Goal: Transaction & Acquisition: Purchase product/service

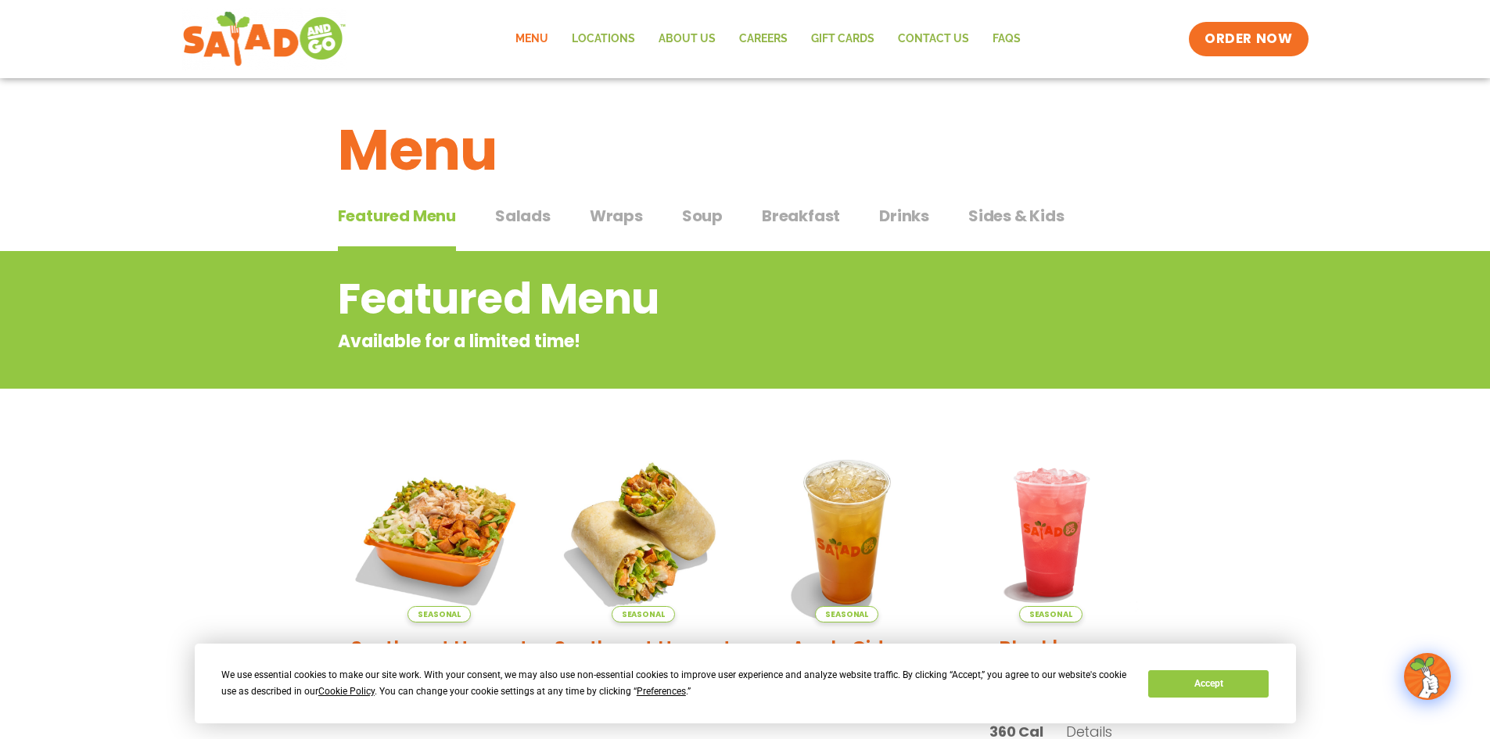
click at [789, 207] on span "Breakfast" at bounding box center [801, 215] width 78 height 23
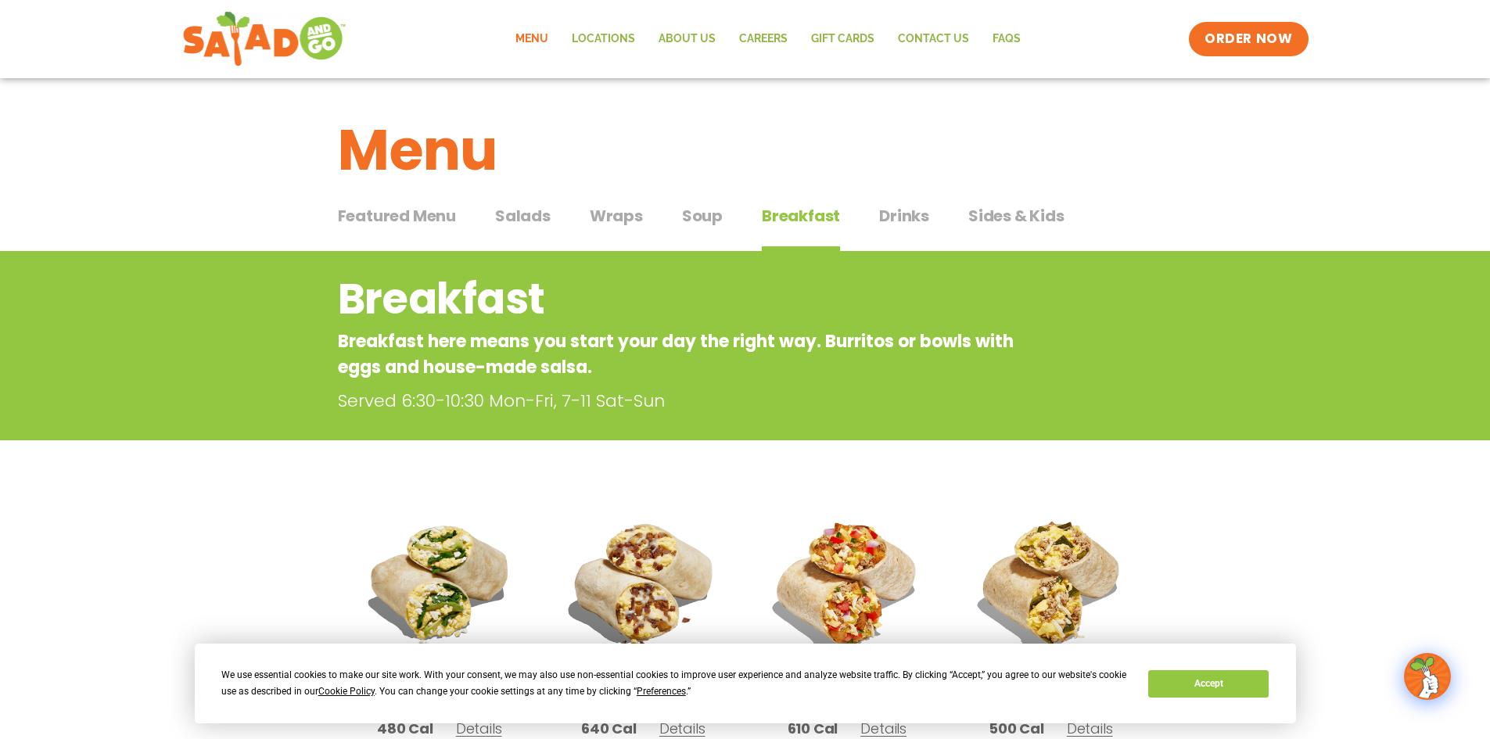
click at [505, 226] on span "Salads" at bounding box center [523, 215] width 56 height 23
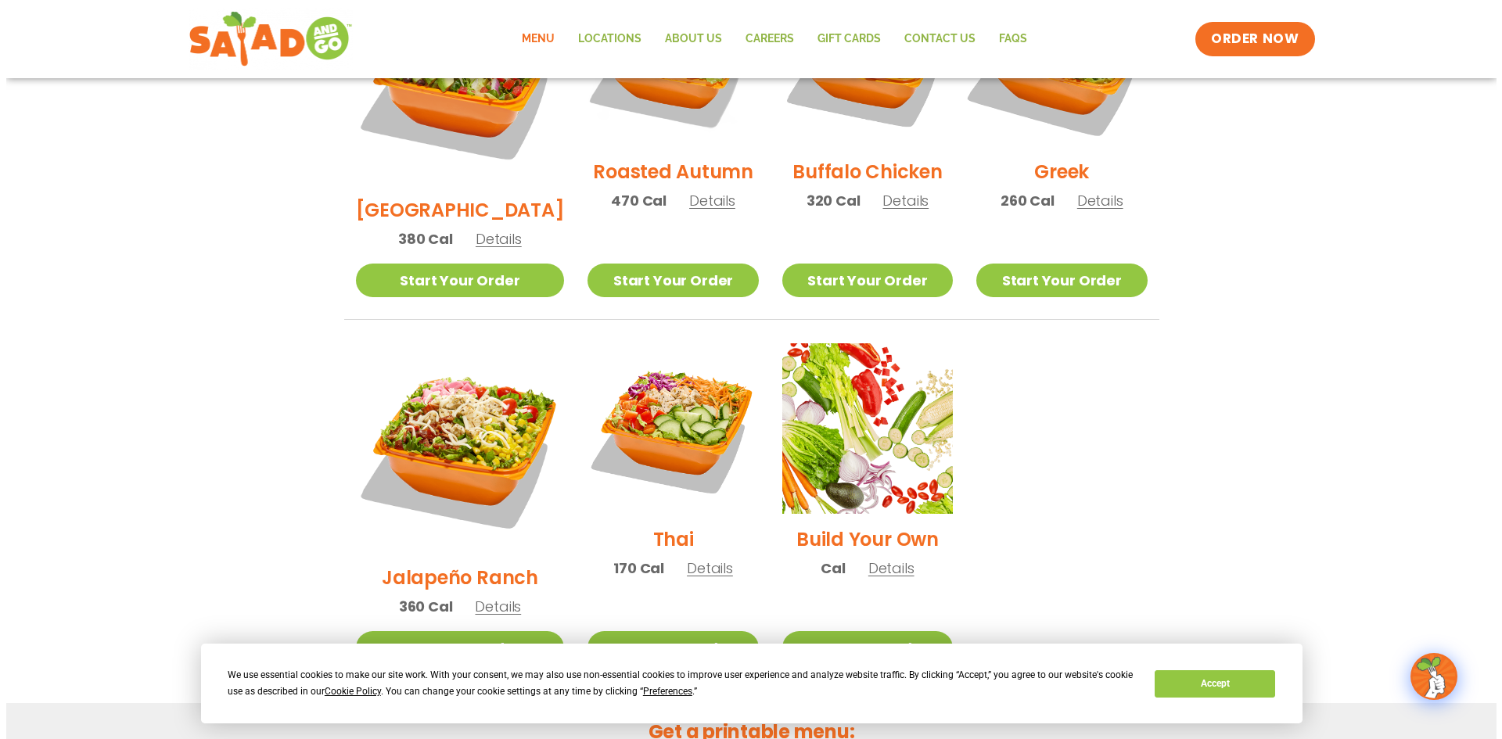
scroll to position [704, 0]
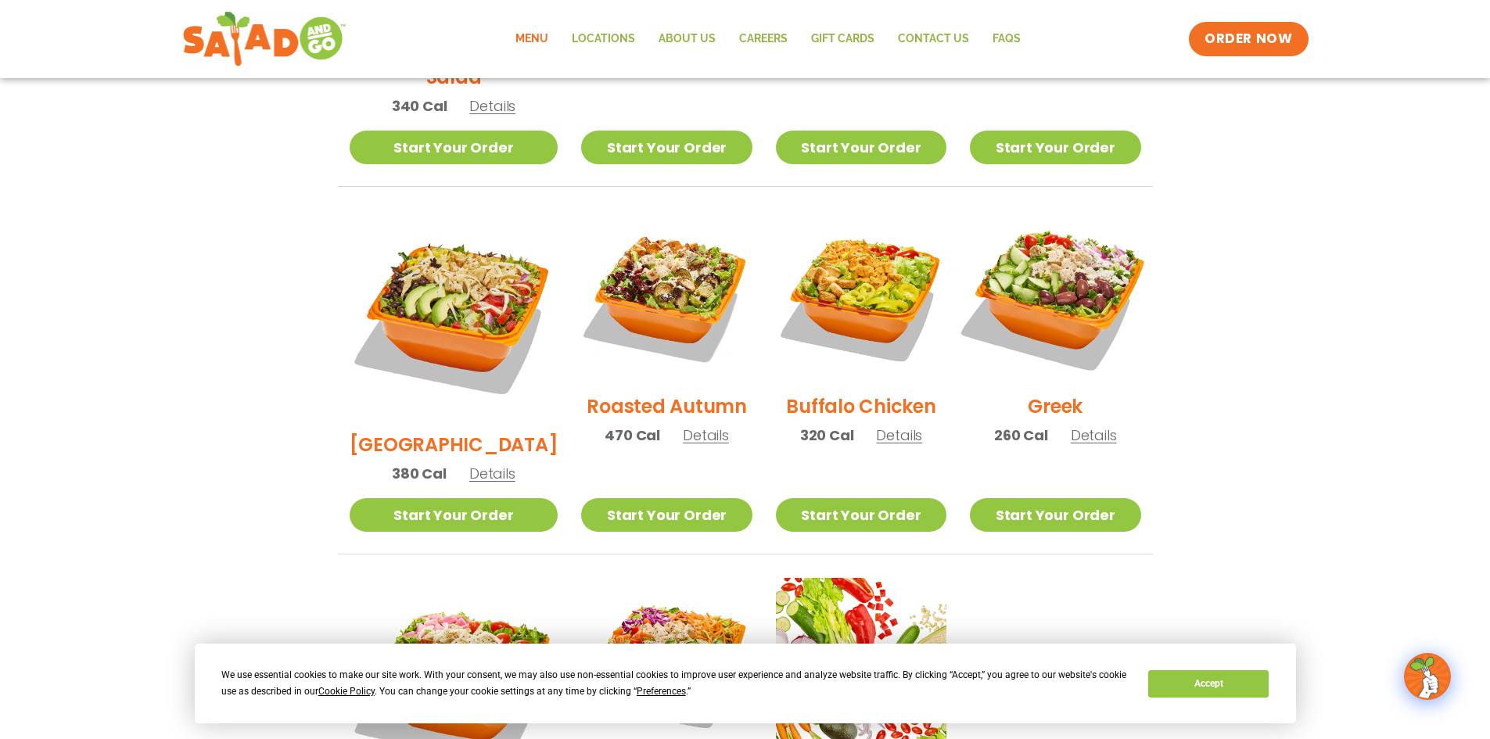
click at [1069, 323] on img at bounding box center [1055, 296] width 200 height 200
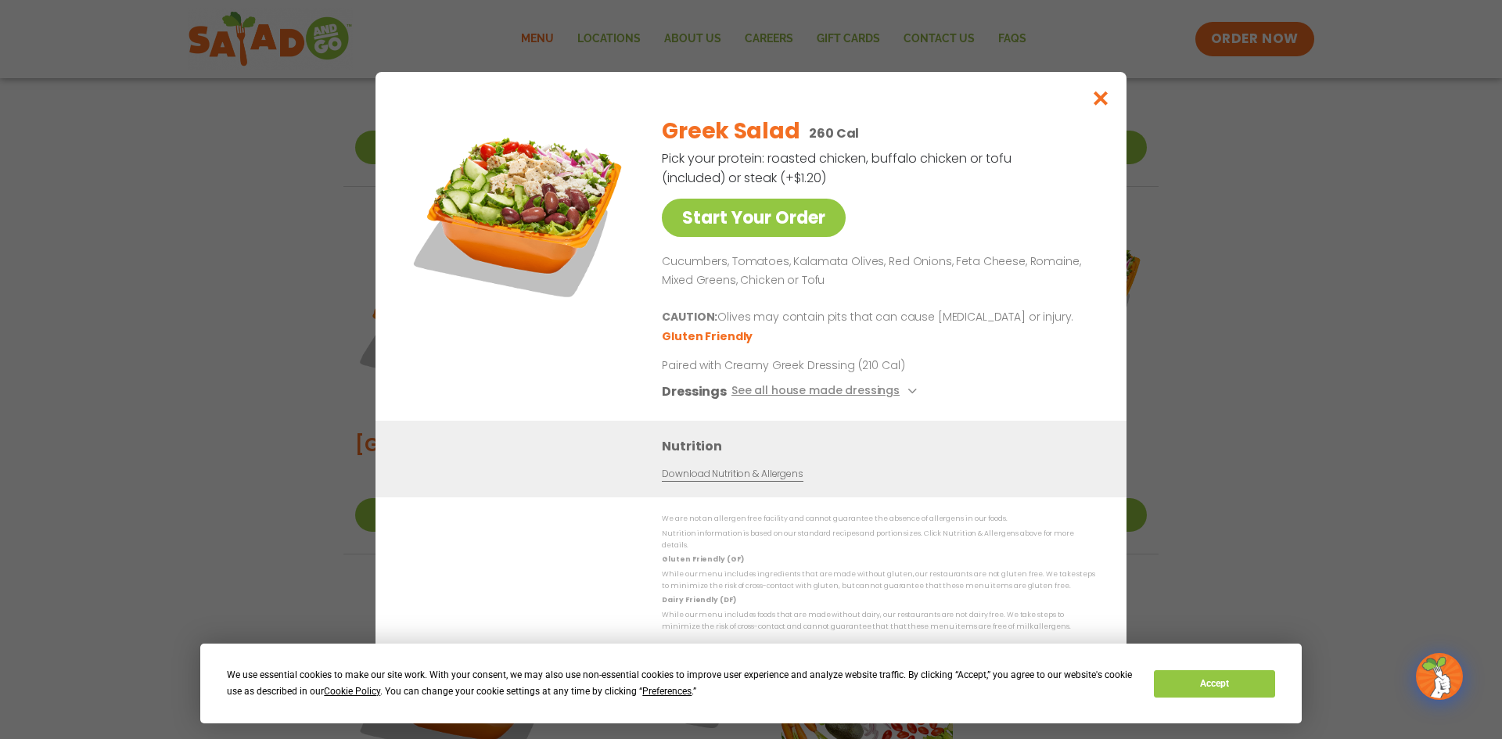
click at [663, 691] on span "Preferences" at bounding box center [666, 691] width 49 height 11
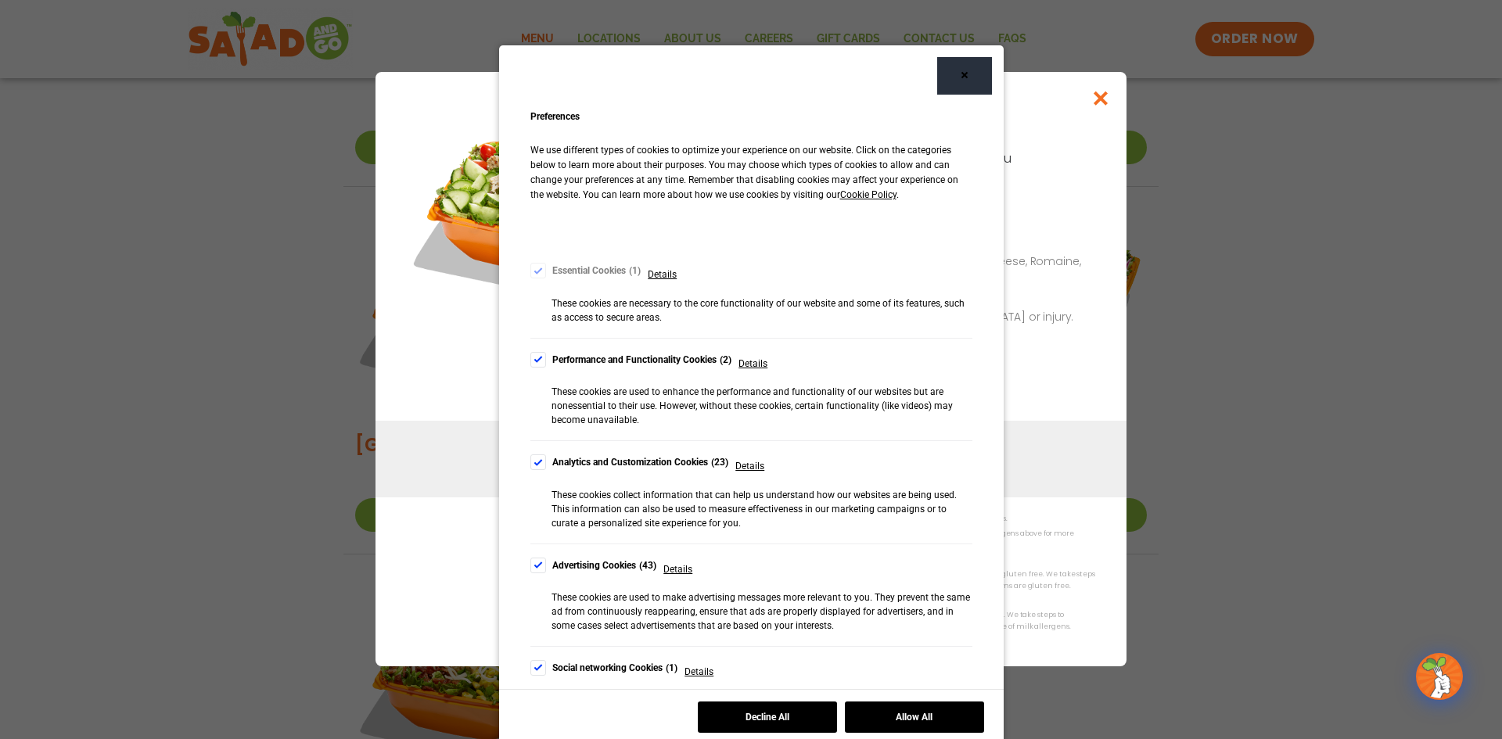
click at [530, 358] on div "Cookie Consent Preferences" at bounding box center [538, 360] width 16 height 16
click at [537, 463] on div "Cookie Consent Preferences" at bounding box center [538, 463] width 16 height 16
click at [532, 573] on div "Advertising Cookies 43 Details" at bounding box center [611, 569] width 163 height 23
click at [532, 570] on div "Cookie Consent Preferences" at bounding box center [538, 566] width 16 height 16
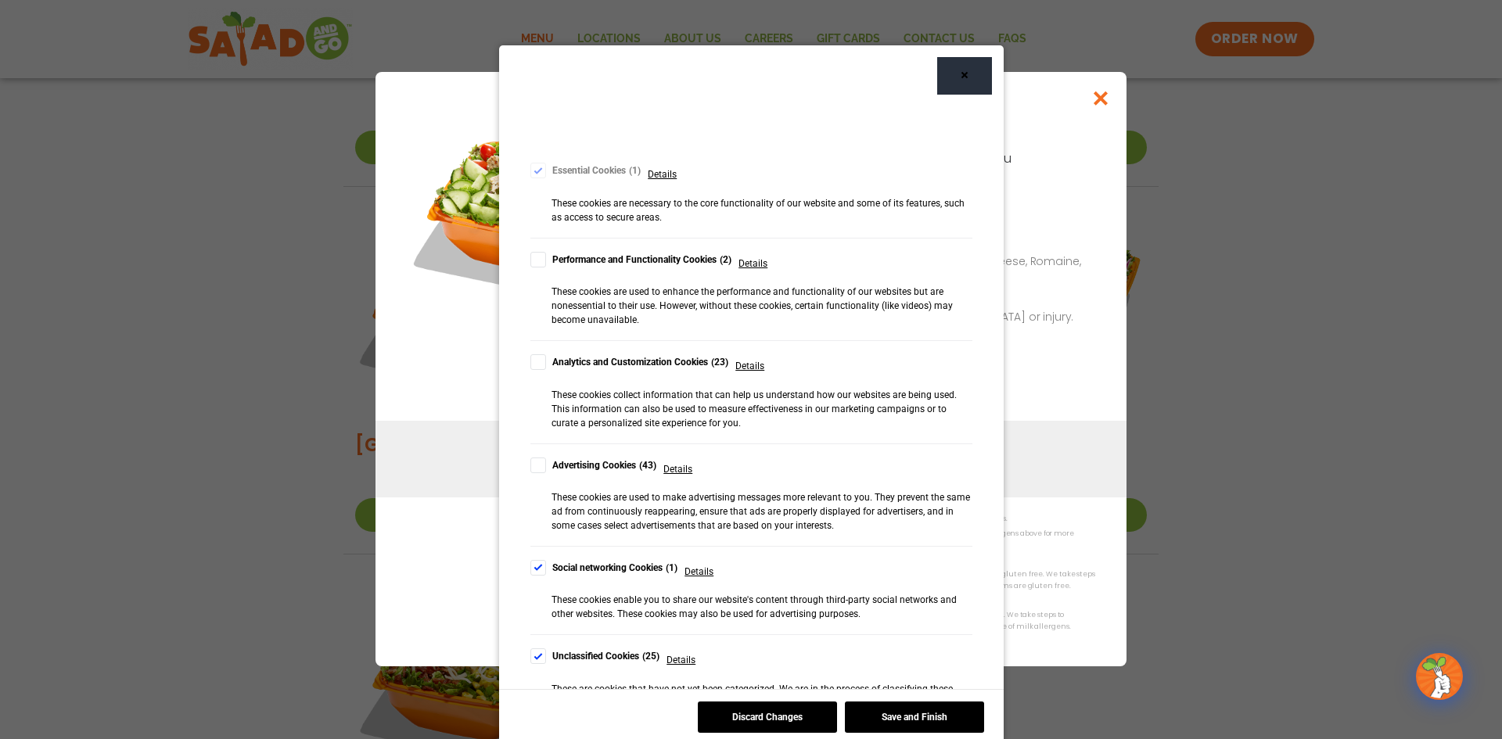
scroll to position [134, 0]
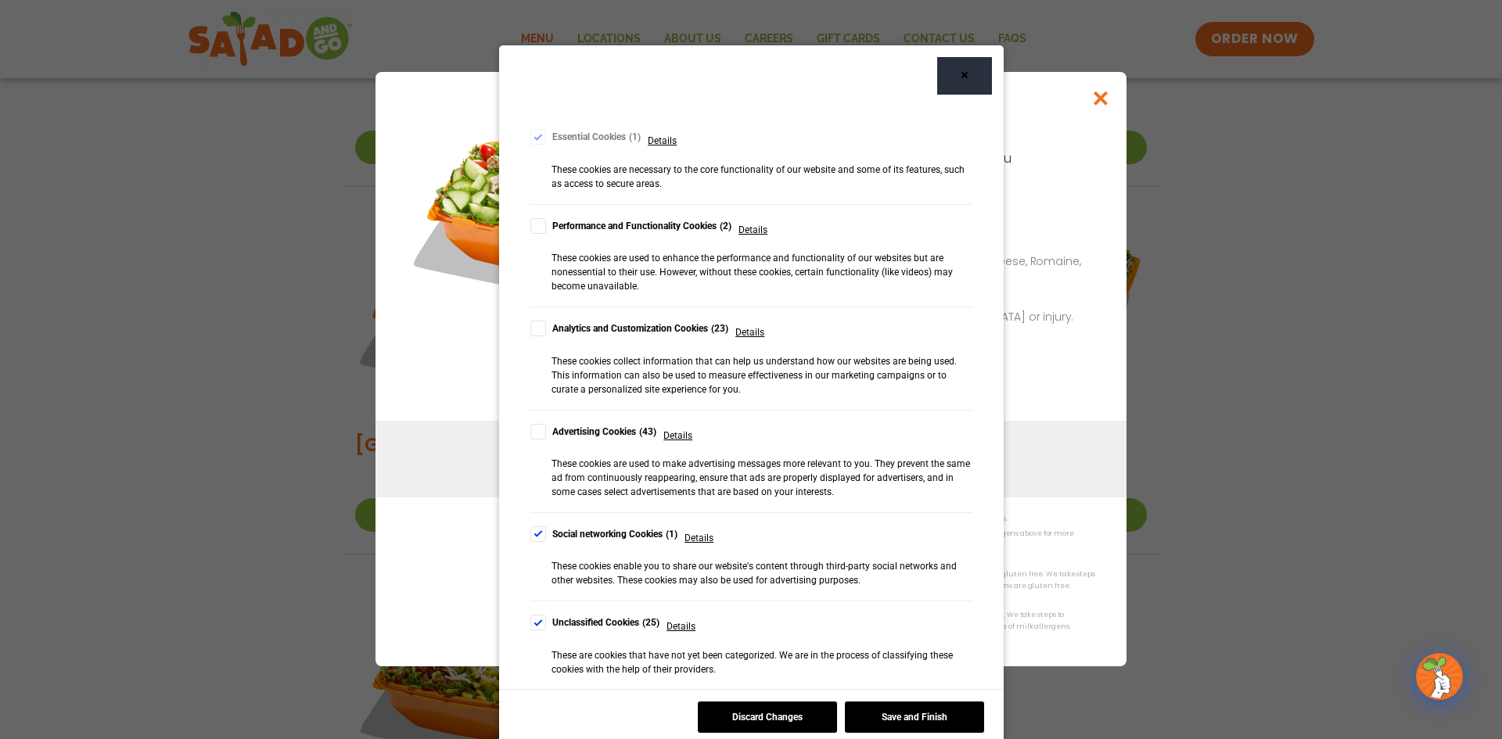
click at [530, 536] on div "Cookie Consent Preferences" at bounding box center [538, 534] width 16 height 16
click at [533, 624] on div "Cookie Consent Preferences" at bounding box center [538, 623] width 16 height 16
click at [910, 720] on button "Save and Finish" at bounding box center [914, 717] width 139 height 31
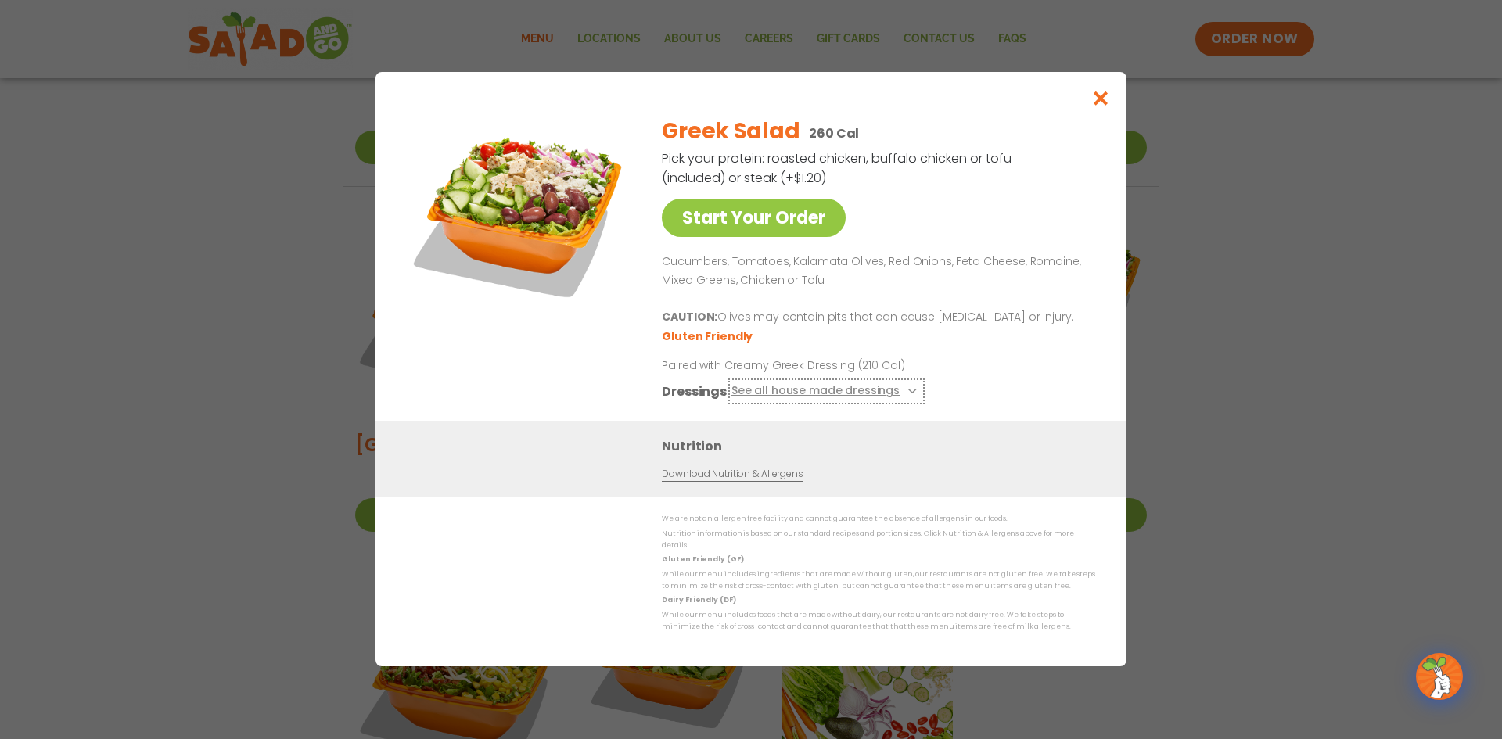
click at [907, 394] on icon at bounding box center [910, 391] width 6 height 6
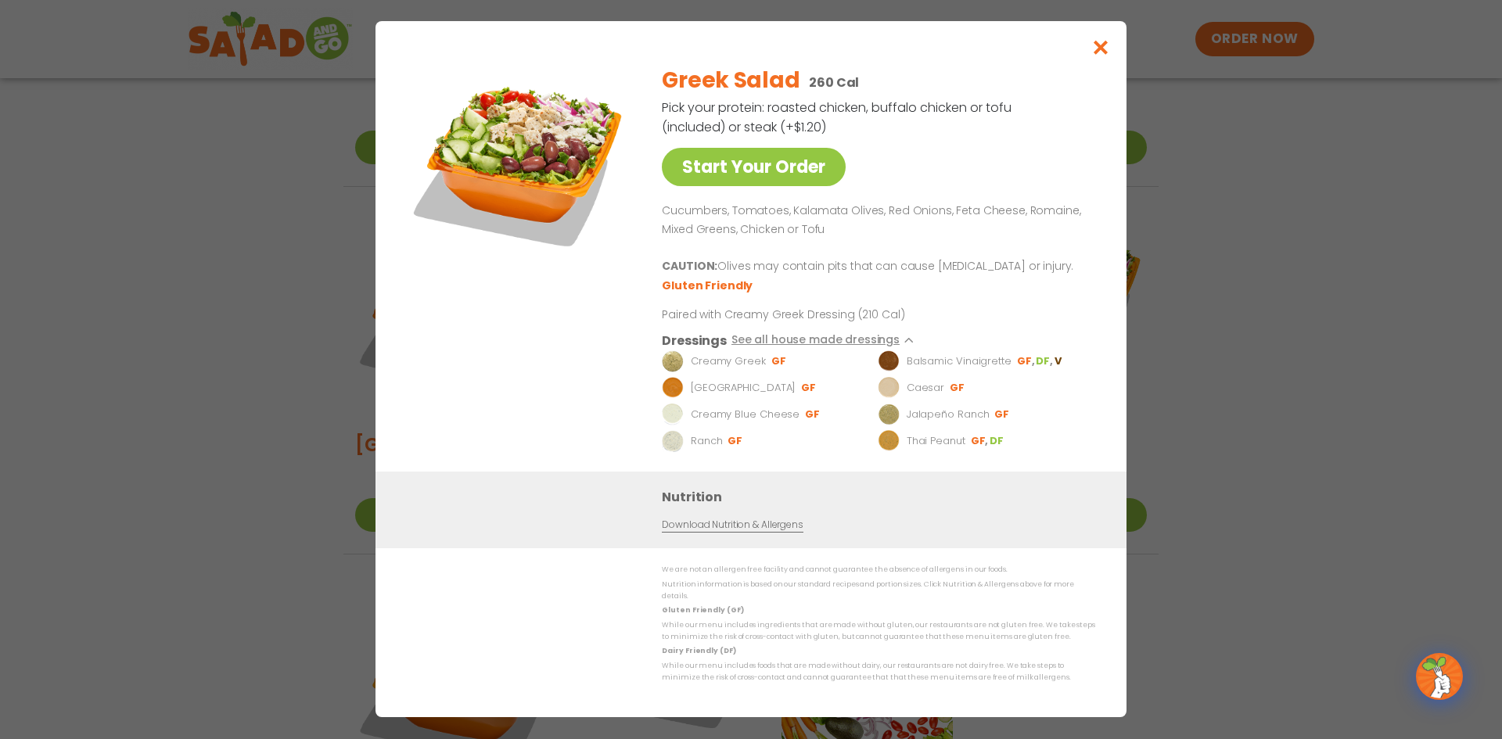
click at [774, 530] on link "Download Nutrition & Allergens" at bounding box center [732, 526] width 141 height 15
click at [792, 165] on link "Start Your Order" at bounding box center [754, 167] width 184 height 38
